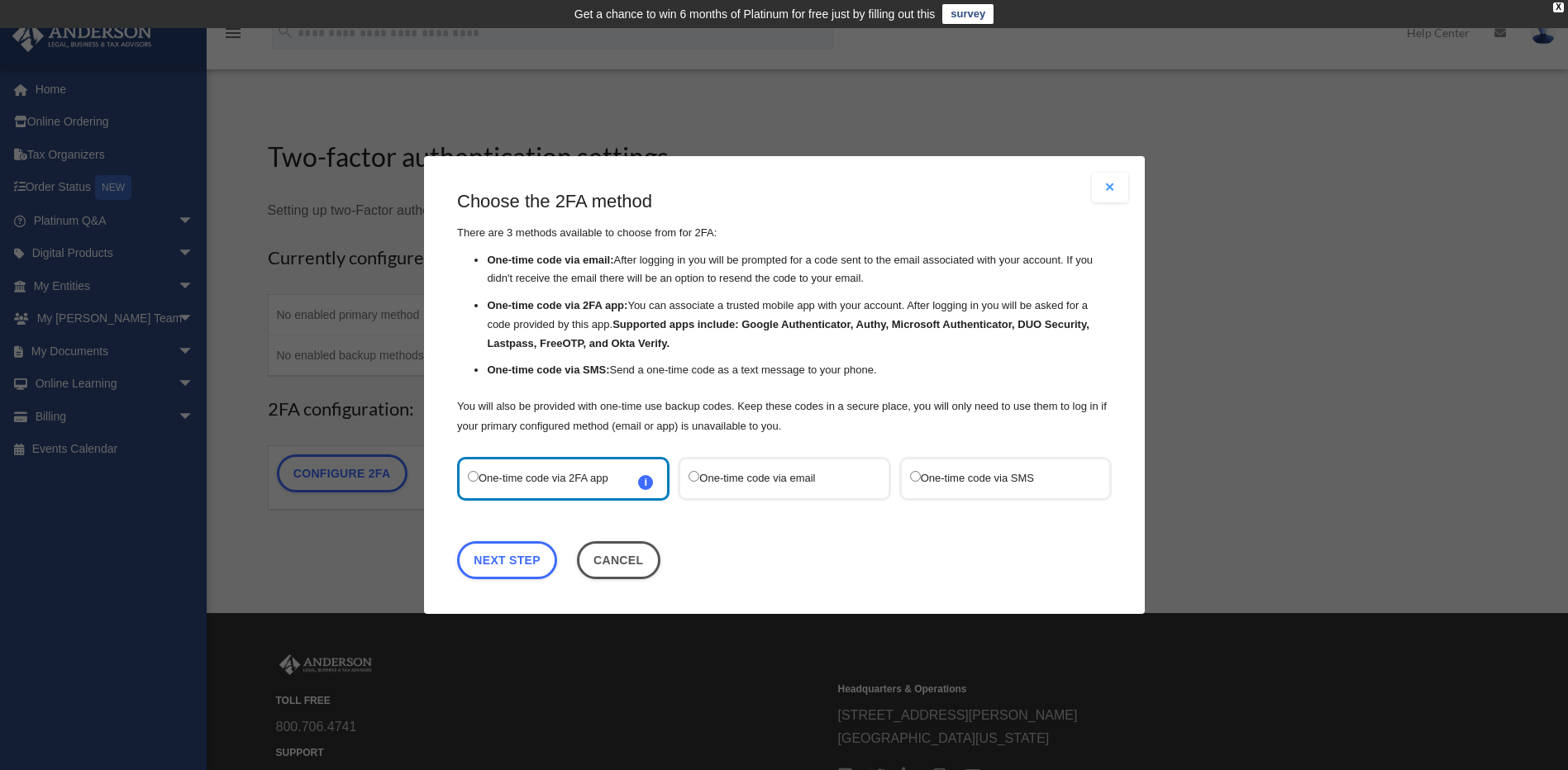
click at [782, 479] on label "One-time code via email" at bounding box center [776, 479] width 175 height 22
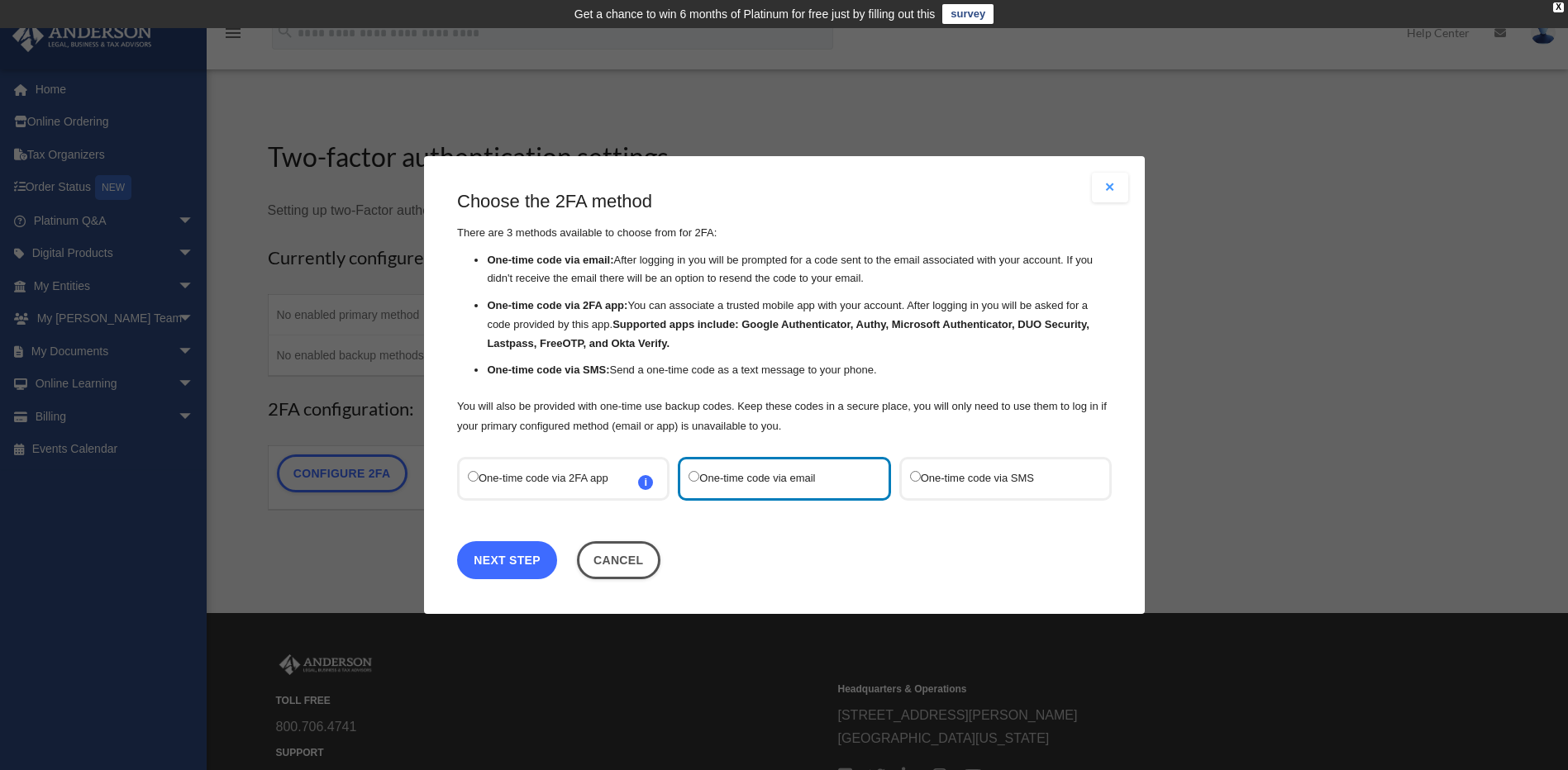
click at [501, 566] on link "Next Step" at bounding box center [507, 560] width 100 height 38
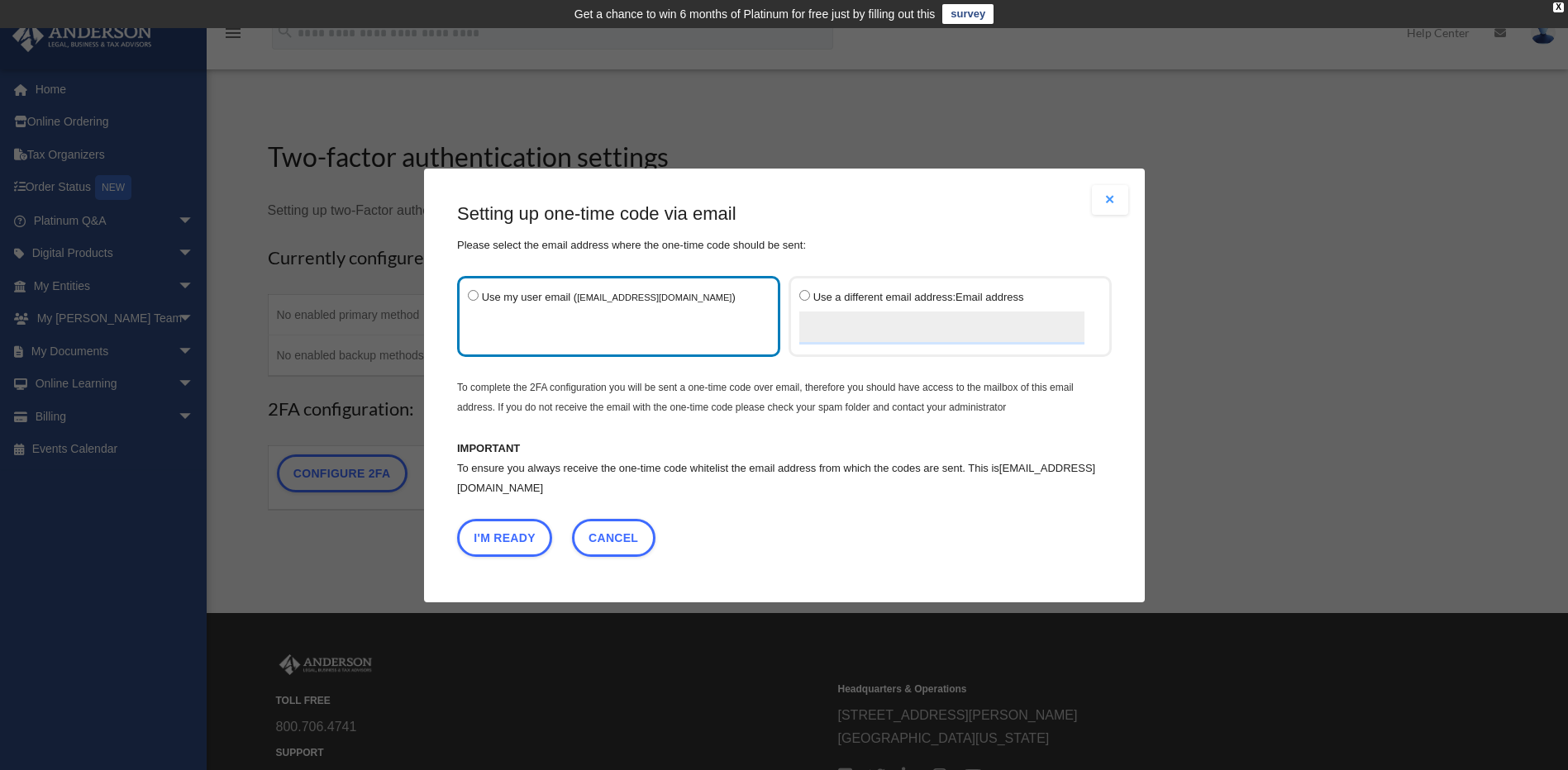
click at [512, 340] on label "Use my user email ( gabbyb1@comcast.net )" at bounding box center [610, 315] width 285 height 59
click at [515, 538] on button "I'm Ready" at bounding box center [504, 536] width 95 height 38
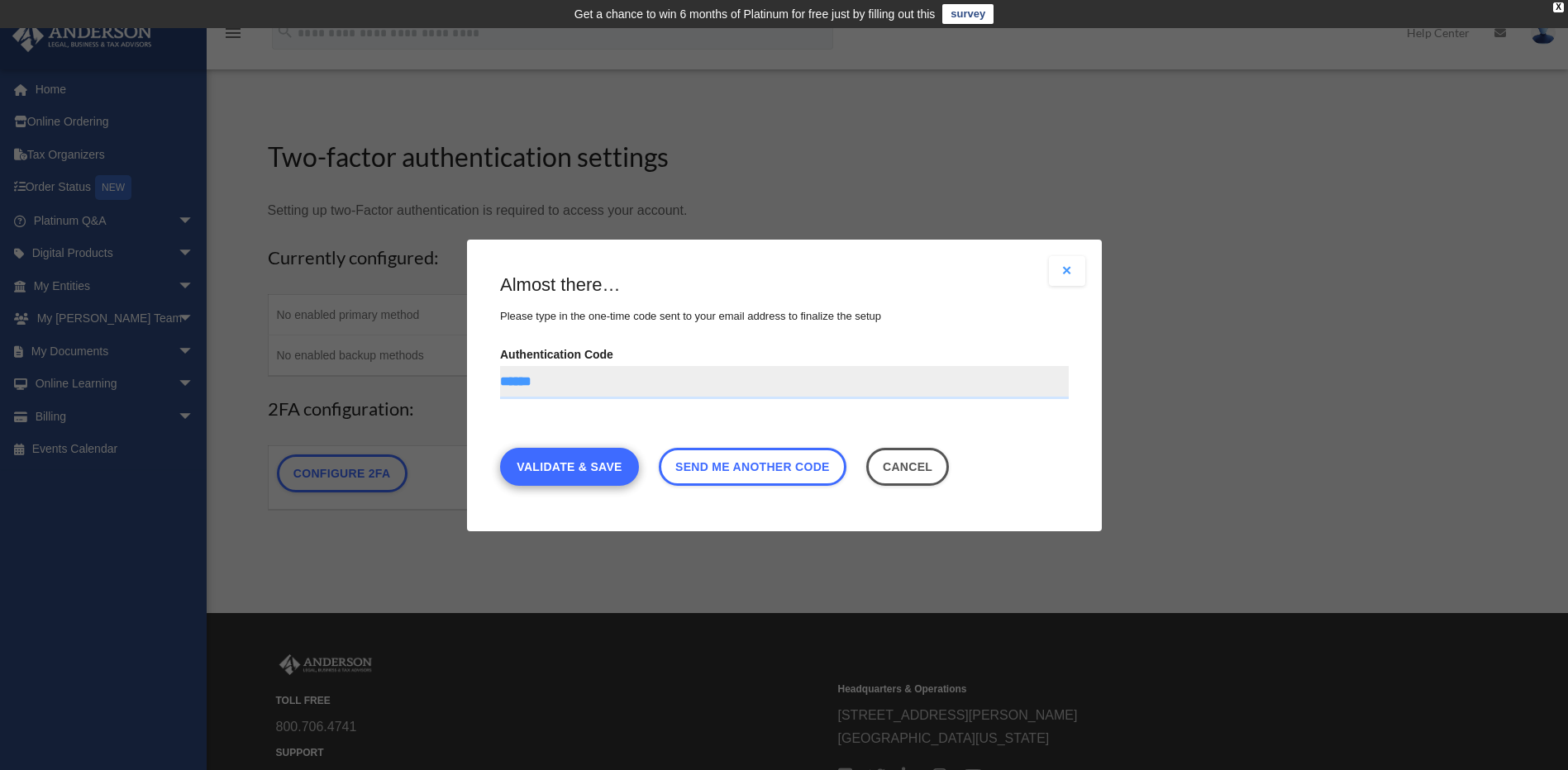
type input "******"
click at [572, 468] on link "Validate & Save" at bounding box center [570, 465] width 139 height 38
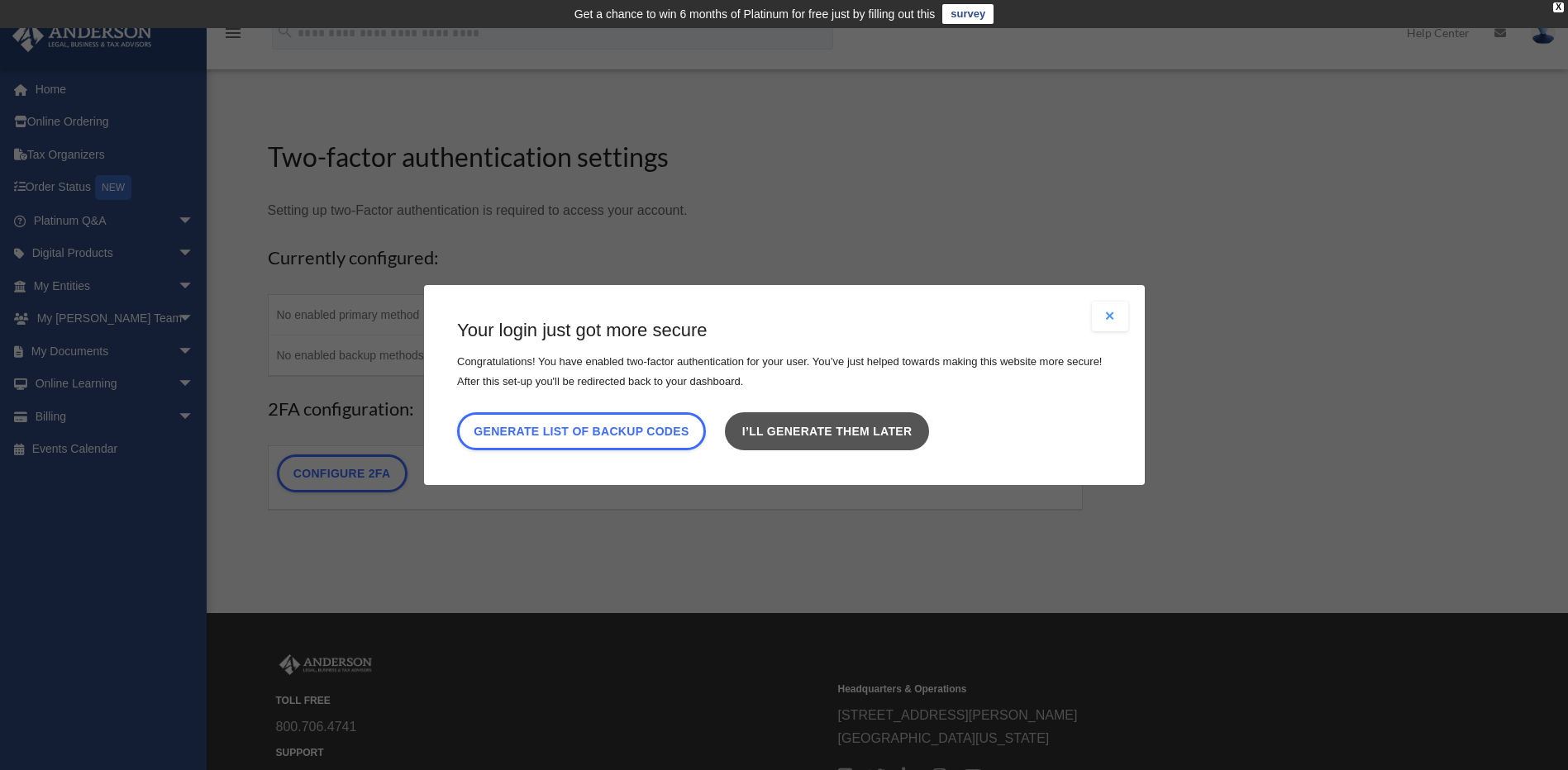
click at [849, 438] on link "I’ll generate them later" at bounding box center [826, 431] width 203 height 38
click at [851, 435] on link "I’ll generate them later" at bounding box center [826, 431] width 203 height 38
